Goal: Task Accomplishment & Management: Manage account settings

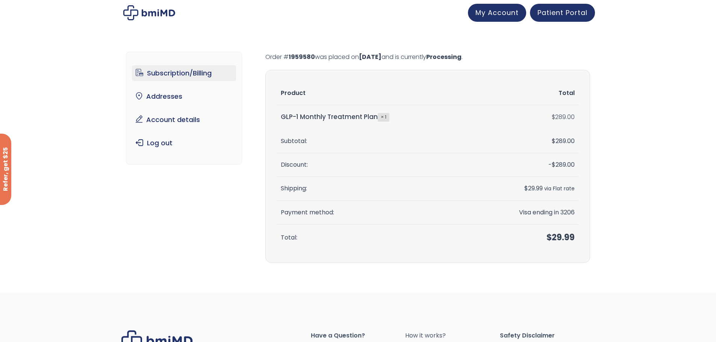
click at [161, 77] on link "Subscription/Billing" at bounding box center [184, 73] width 104 height 16
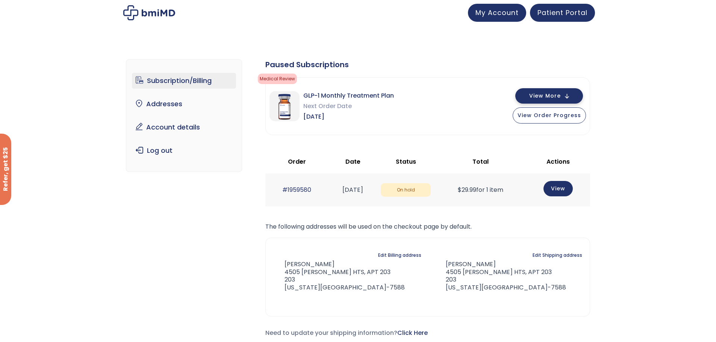
click at [558, 95] on span "View More" at bounding box center [545, 96] width 32 height 5
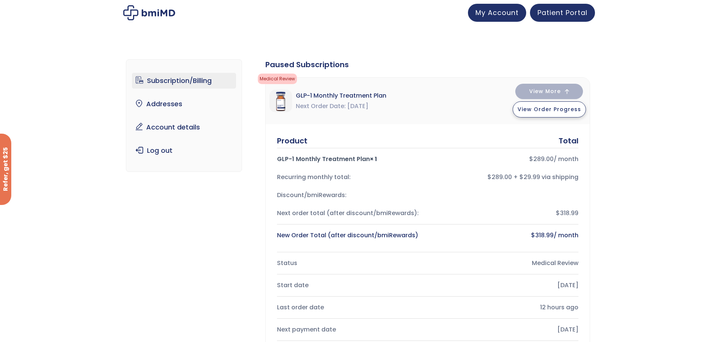
click at [562, 112] on span "View Order Progress" at bounding box center [548, 110] width 63 height 8
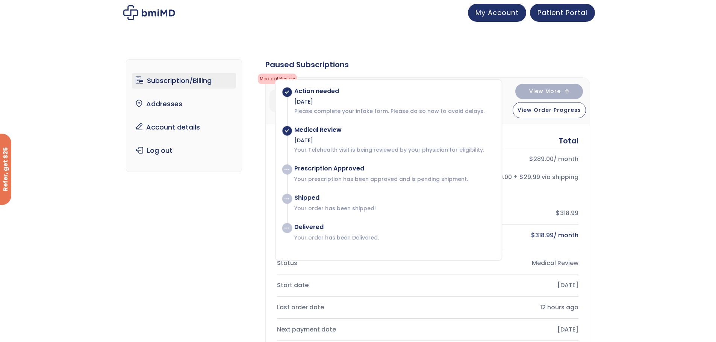
click at [426, 45] on div "Subscription/Billing bmiRewards Addresses Account details Submit a Review Log o…" at bounding box center [358, 334] width 464 height 580
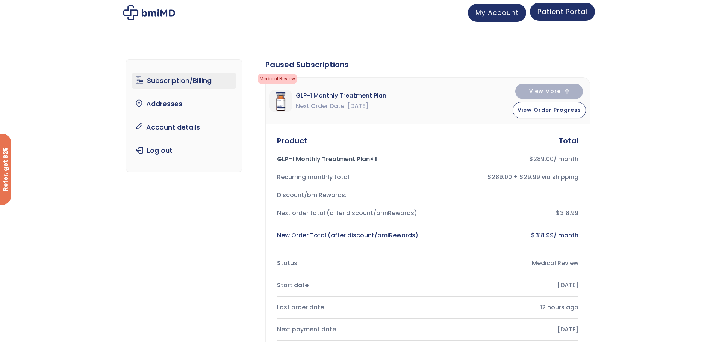
click at [561, 15] on span "Patient Portal" at bounding box center [562, 11] width 50 height 9
